Goal: Information Seeking & Learning: Learn about a topic

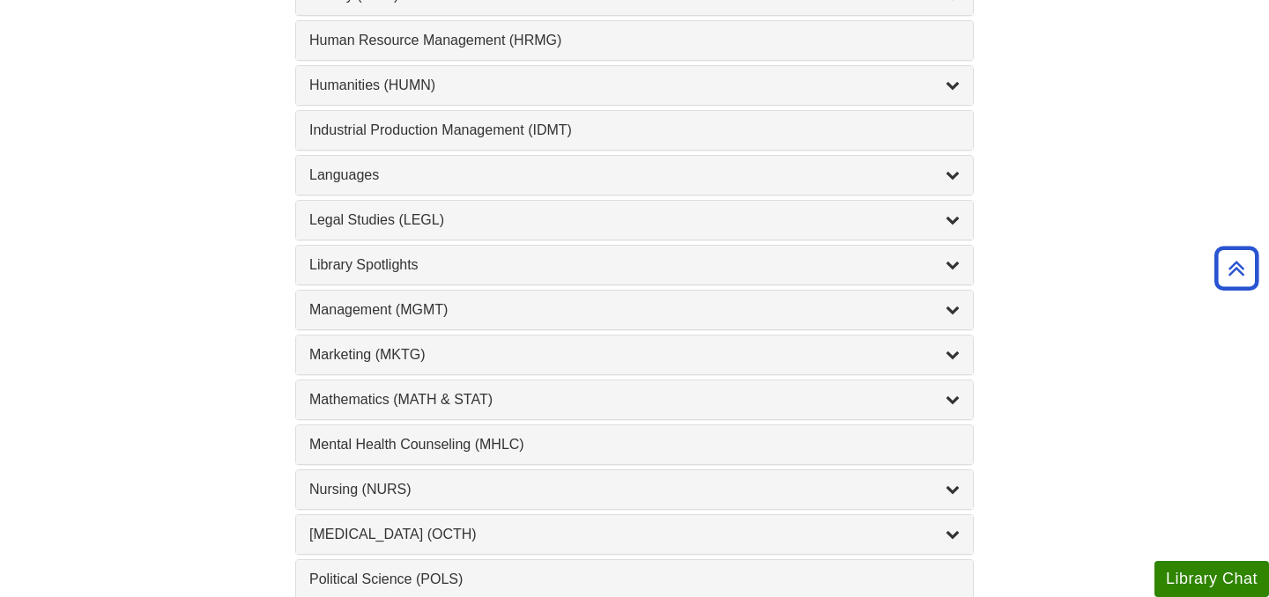
scroll to position [1299, 0]
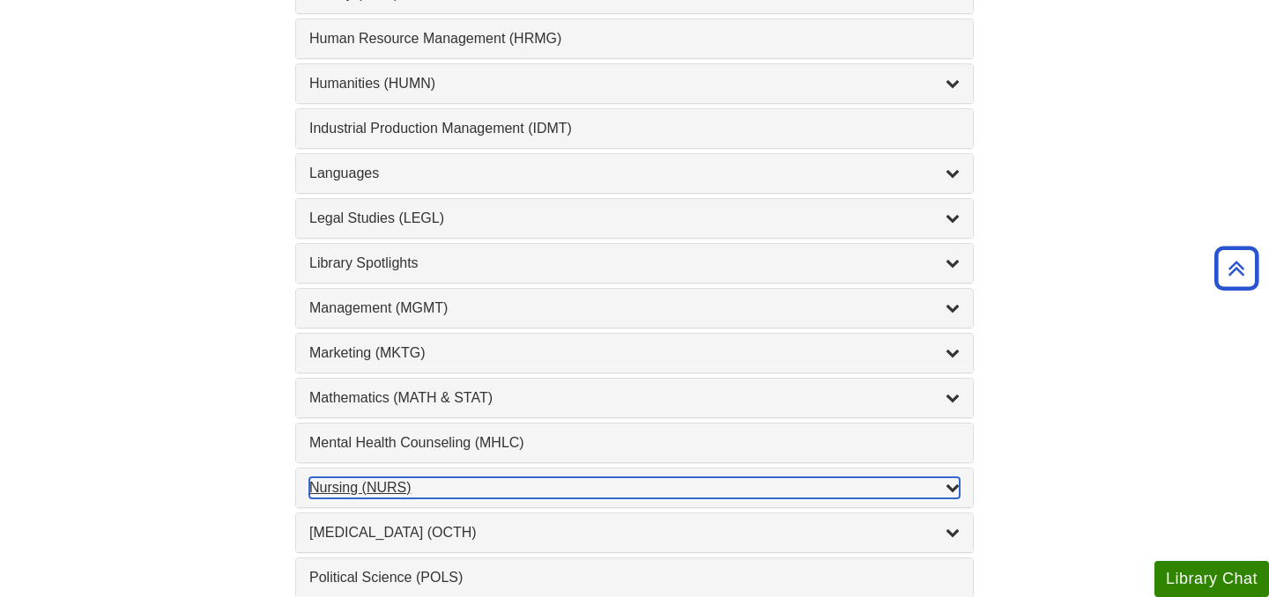
click at [392, 486] on div "Nursing (NURS) , 14 guides" at bounding box center [634, 488] width 650 height 21
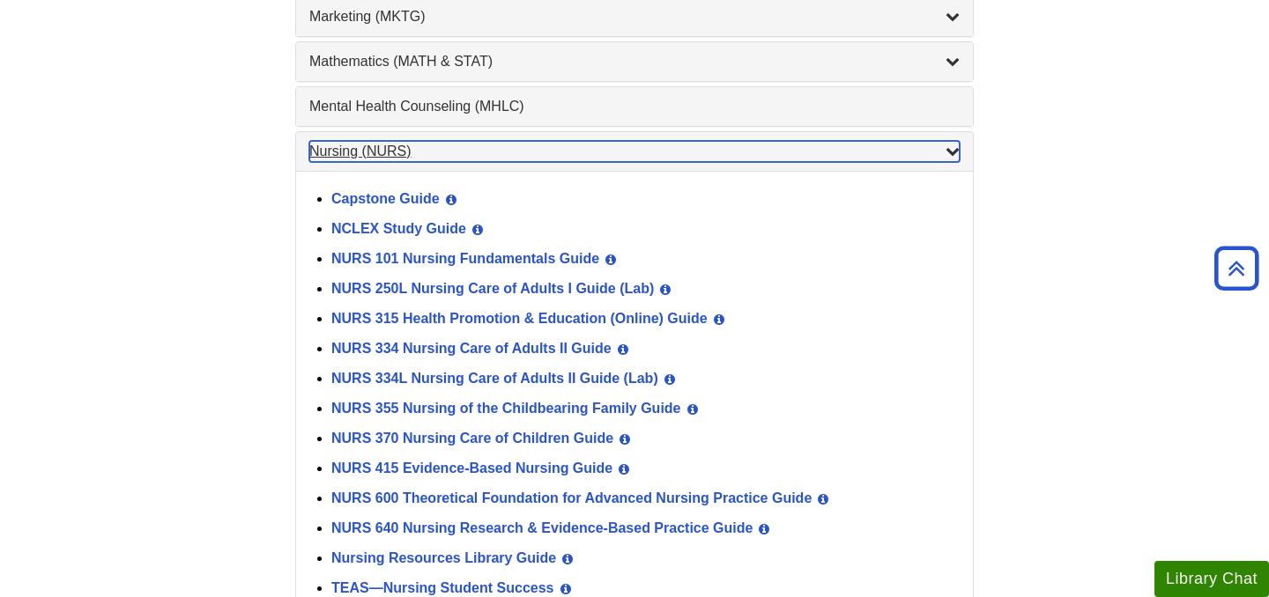
scroll to position [1762, 0]
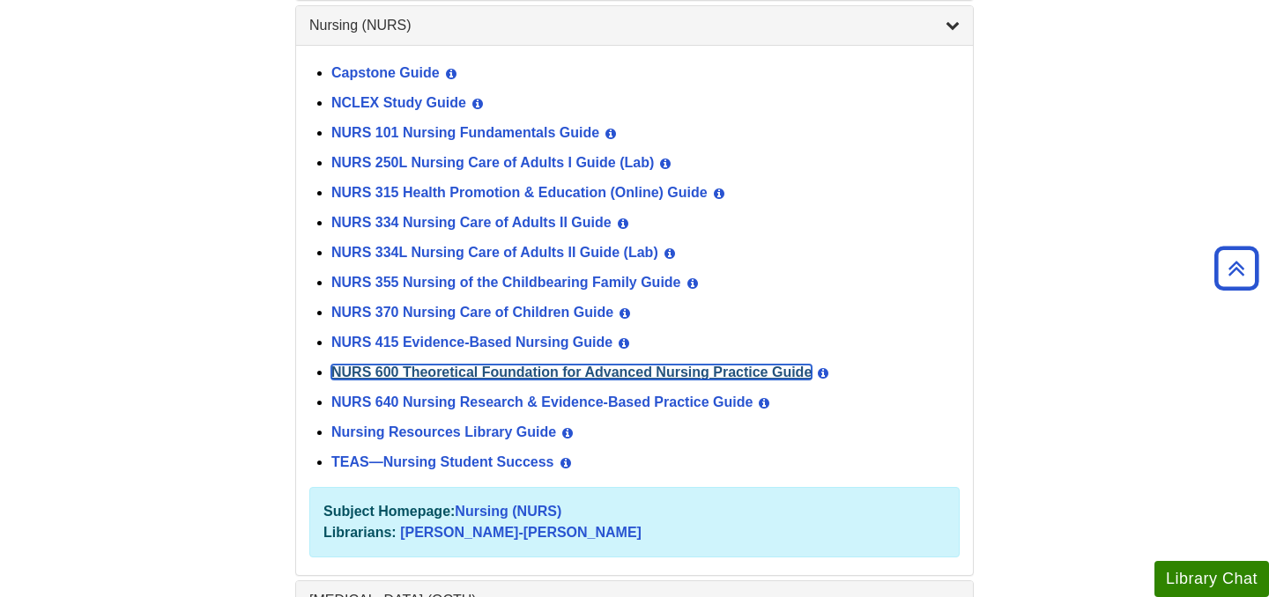
click at [415, 374] on link "NURS 600 Theoretical Foundation for Advanced Nursing Practice Guide" at bounding box center [571, 372] width 480 height 15
